Goal: Consume media (video, audio)

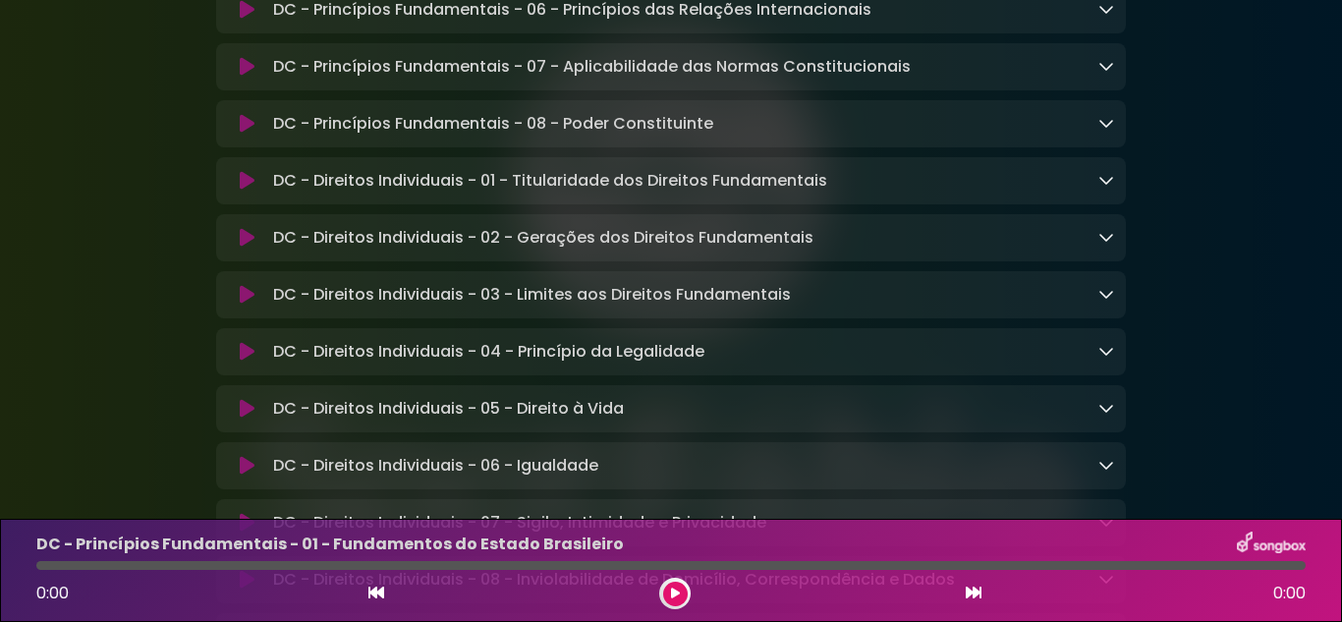
scroll to position [786, 0]
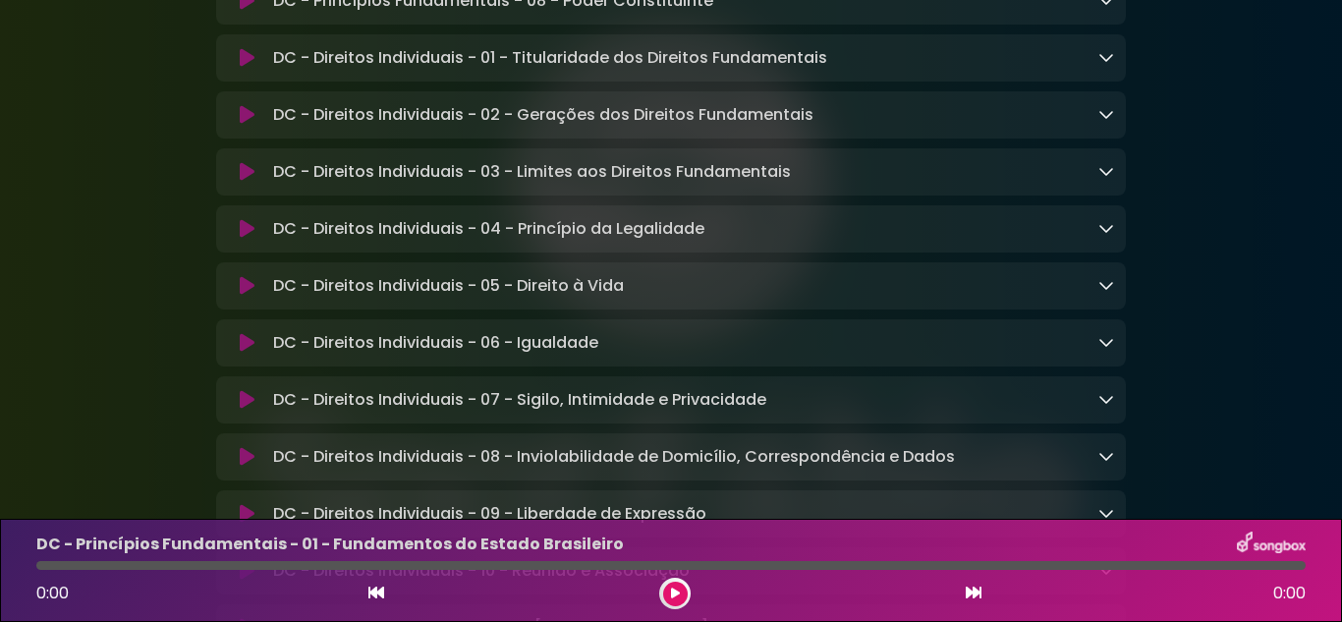
click at [255, 231] on button at bounding box center [246, 229] width 37 height 20
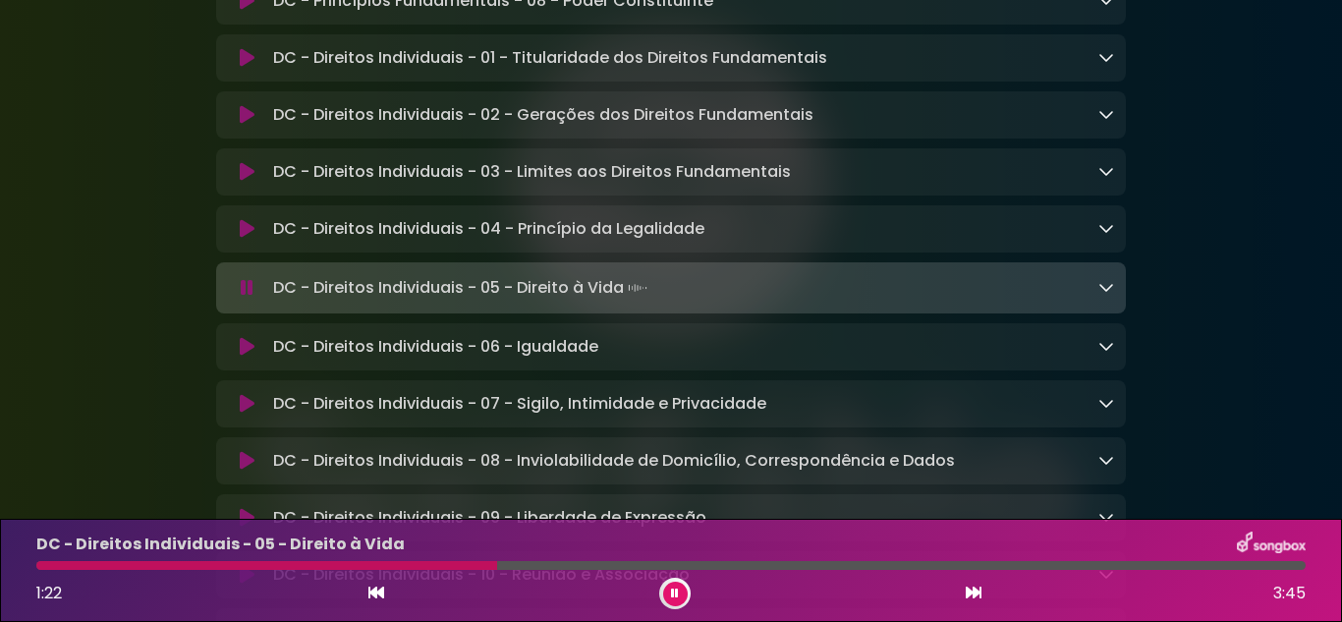
click at [675, 602] on button at bounding box center [675, 594] width 25 height 25
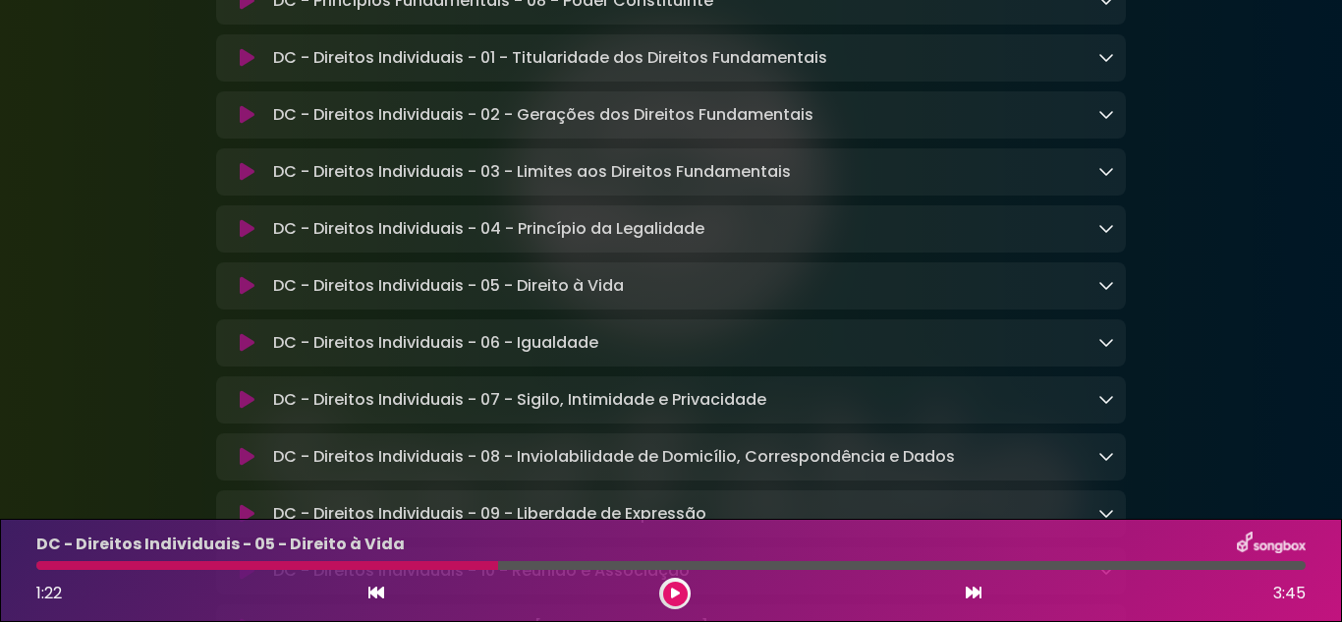
drag, startPoint x: 675, startPoint y: 601, endPoint x: 665, endPoint y: 606, distance: 11.0
click at [676, 605] on button at bounding box center [675, 594] width 25 height 25
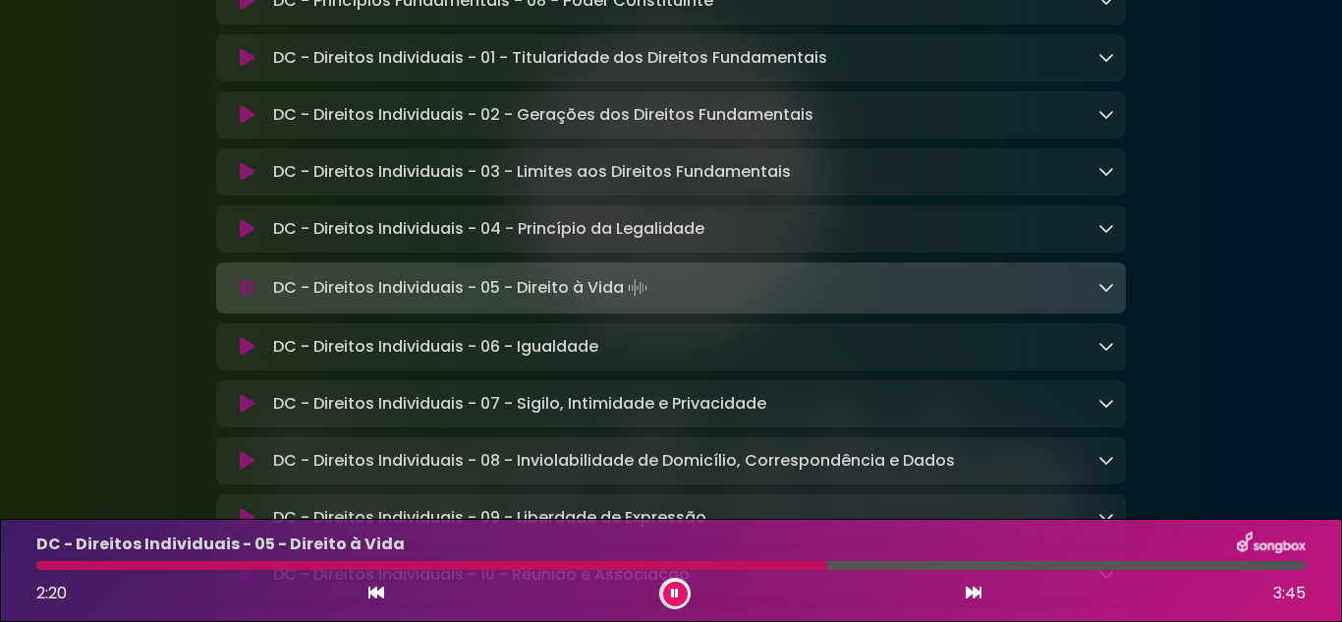
click at [668, 592] on button at bounding box center [675, 594] width 25 height 25
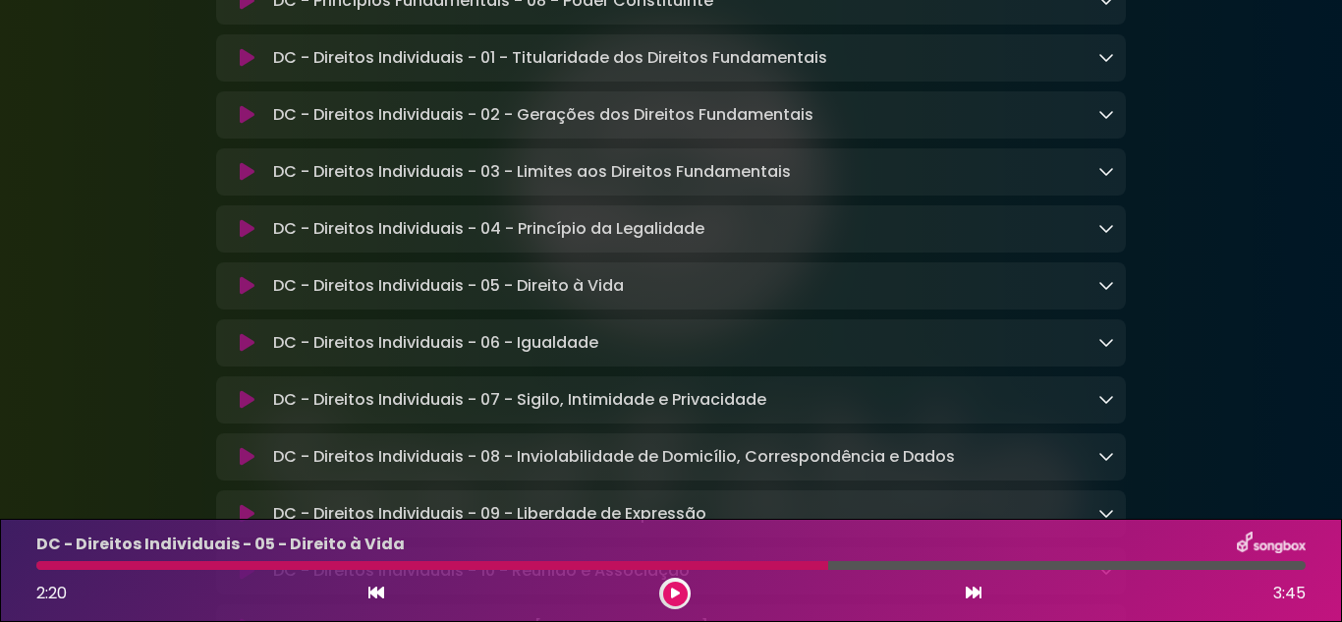
click at [672, 588] on icon at bounding box center [675, 594] width 9 height 12
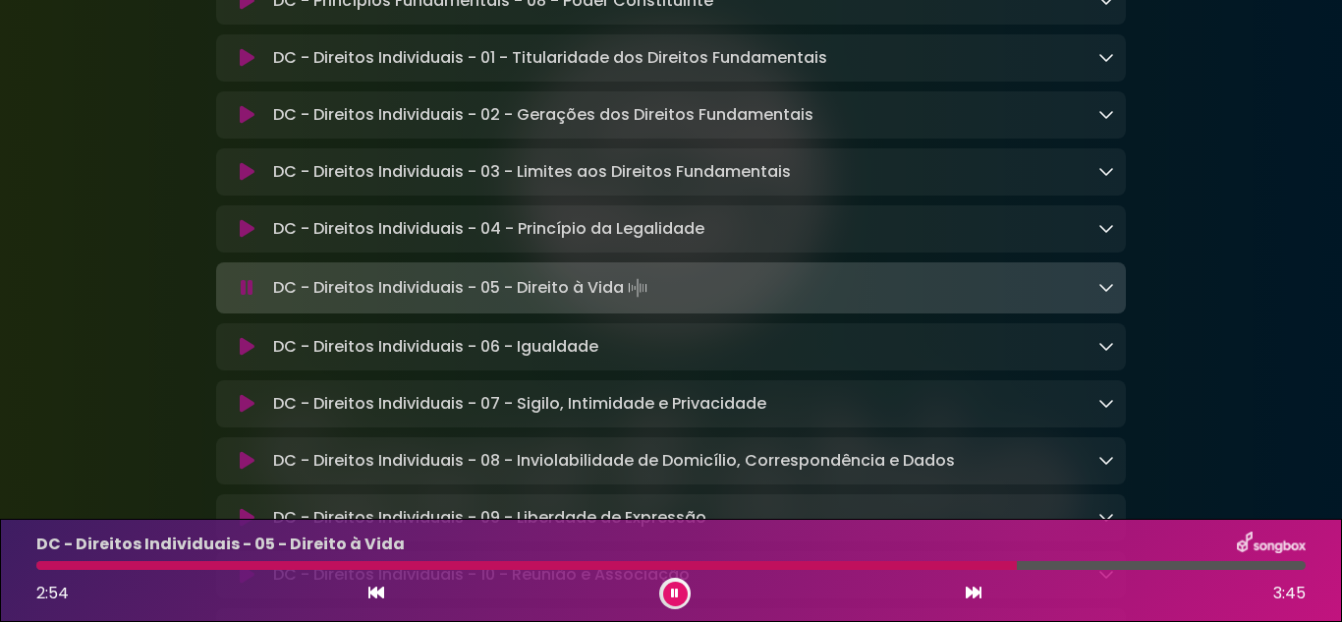
click at [669, 593] on button at bounding box center [675, 594] width 25 height 25
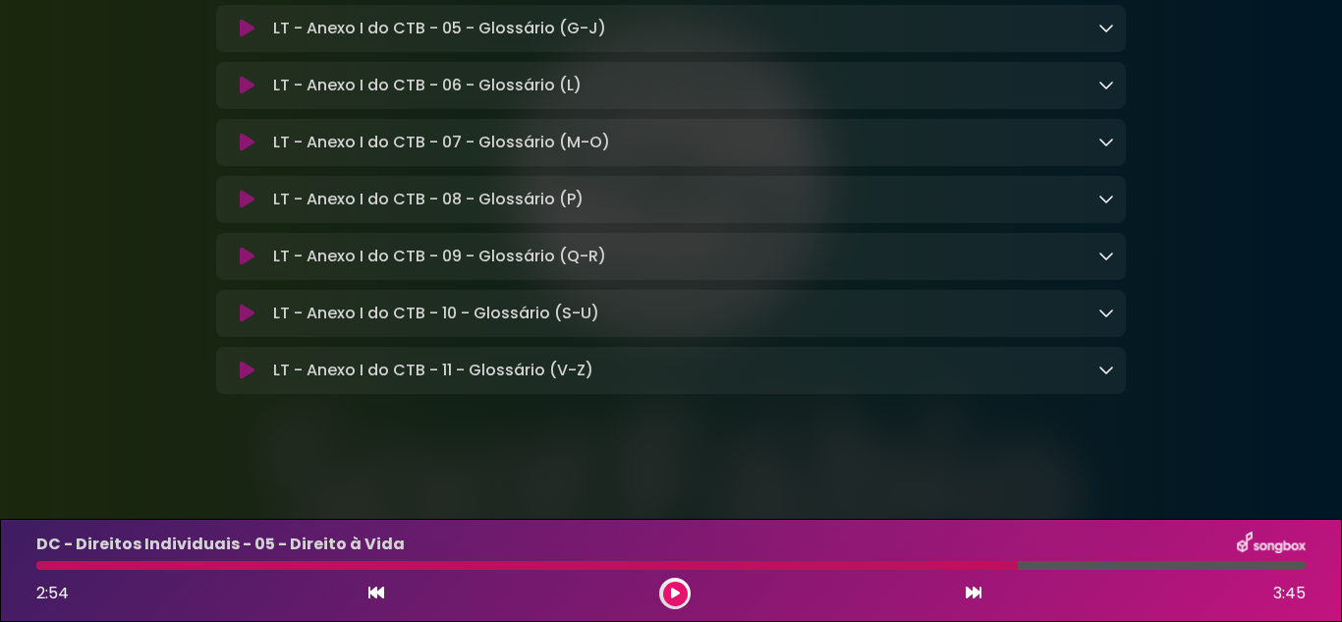
scroll to position [15138, 0]
click at [1114, 368] on div "LT - Anexo I do CTB - 11 - Glossário (V-Z) Loading Track..." at bounding box center [671, 371] width 910 height 24
click at [1104, 368] on icon at bounding box center [1107, 370] width 16 height 16
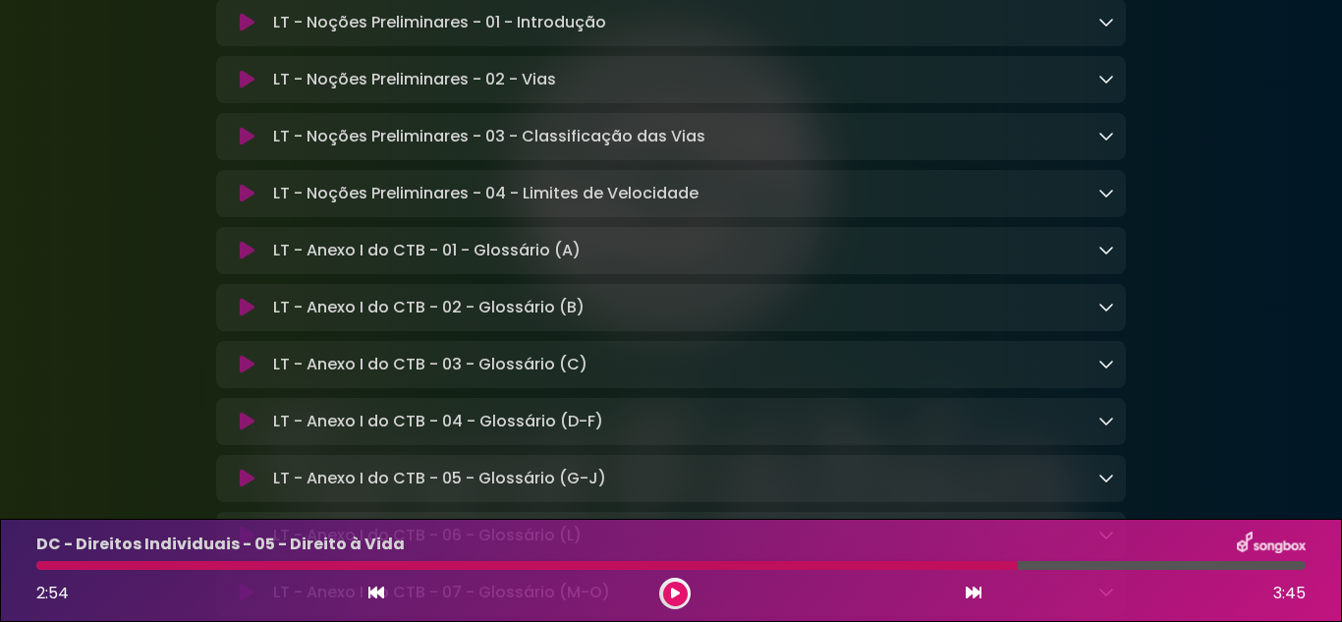
scroll to position [14450, 0]
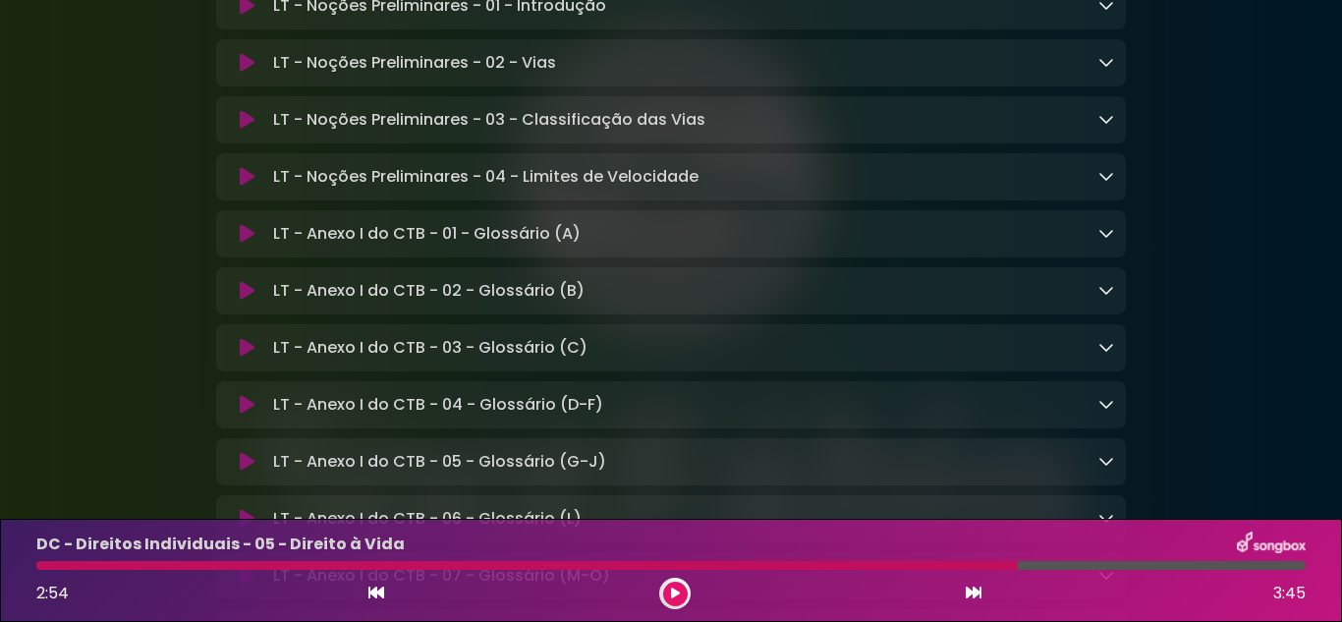
click at [232, 16] on button at bounding box center [246, 6] width 37 height 20
click at [1106, 13] on icon at bounding box center [1107, 5] width 16 height 16
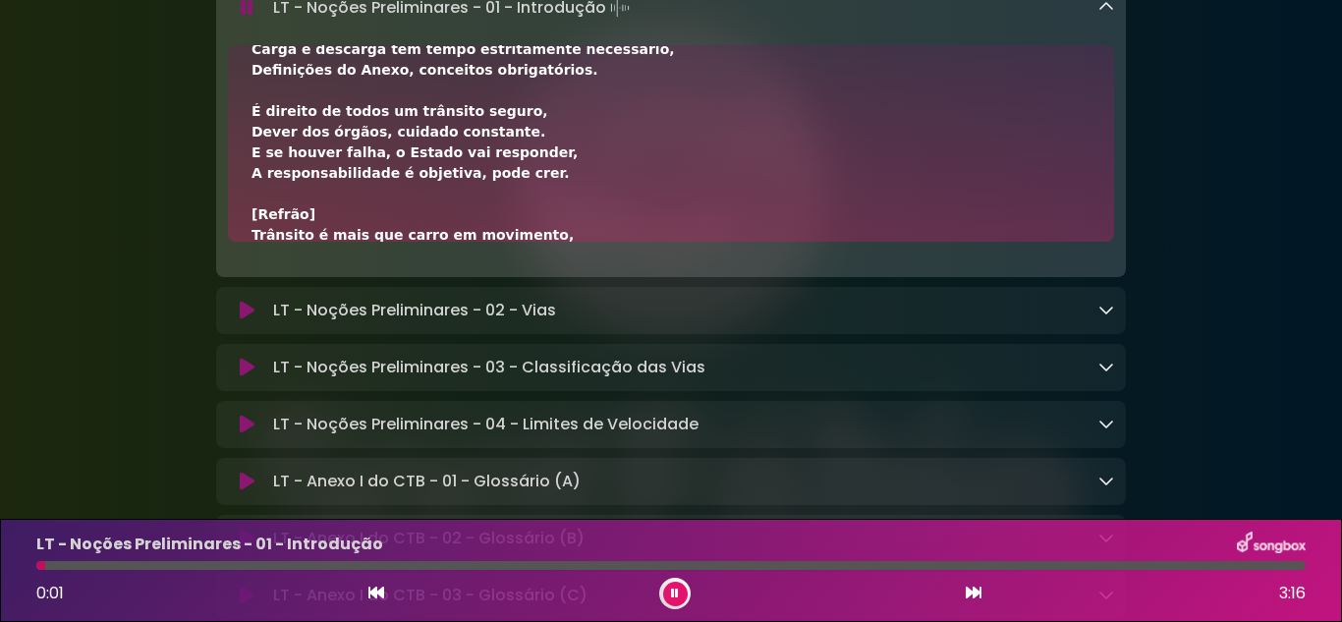
scroll to position [491, 0]
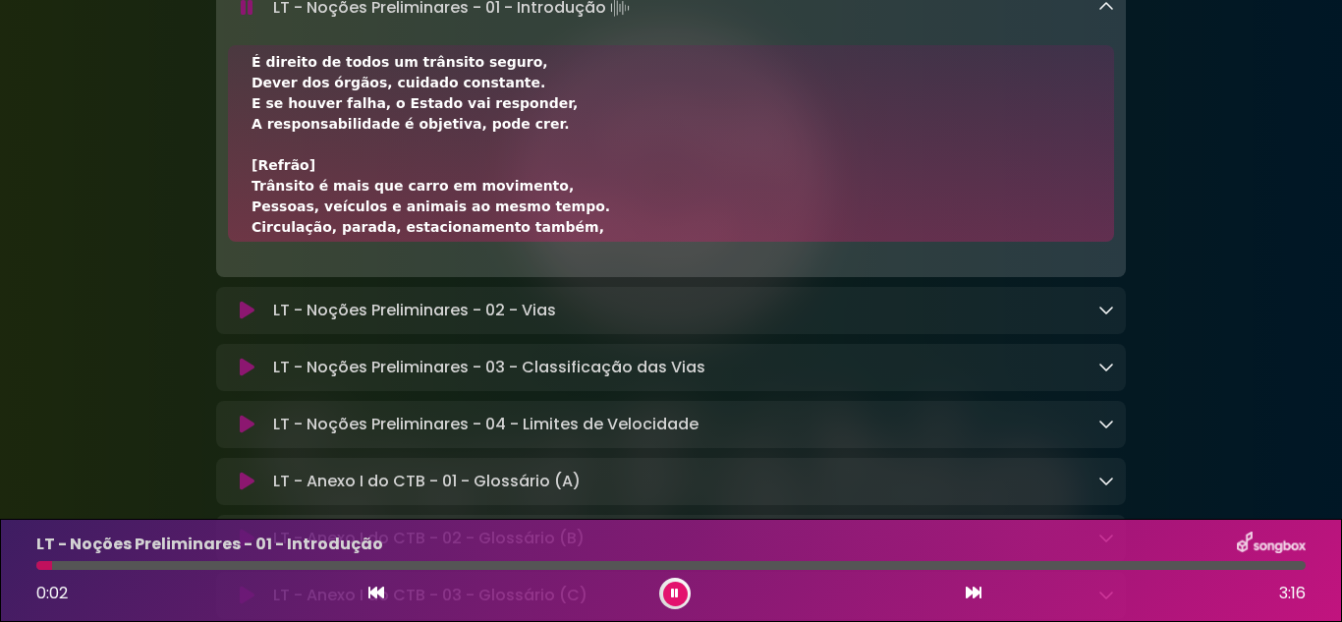
click at [236, 18] on button at bounding box center [246, 8] width 37 height 20
